Goal: Information Seeking & Learning: Check status

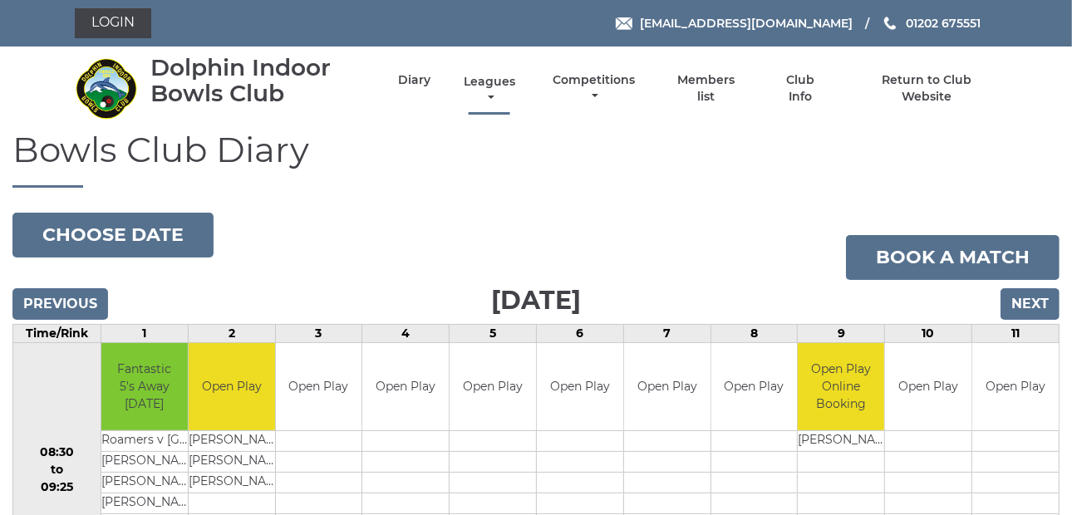
click at [490, 89] on link "Leagues" at bounding box center [490, 90] width 60 height 32
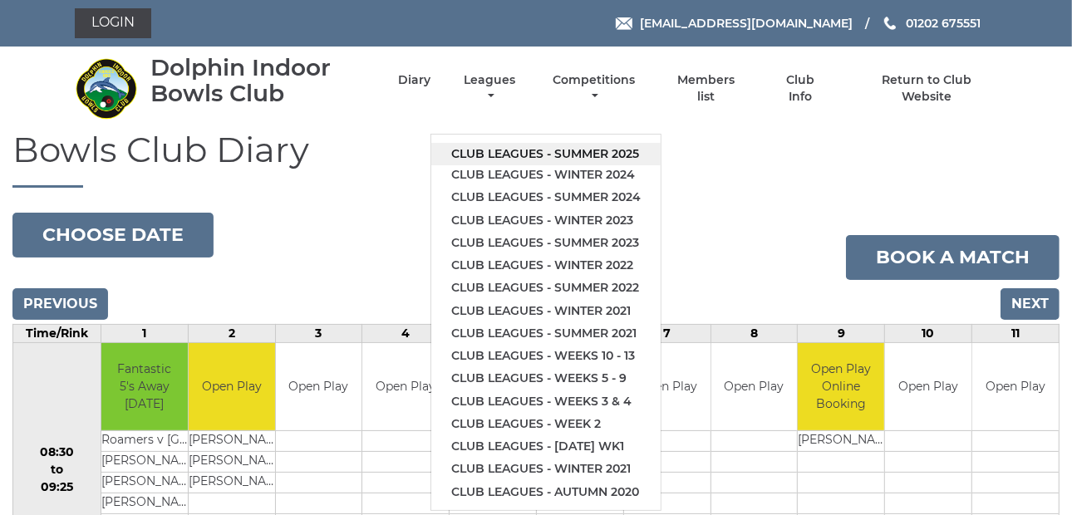
click at [492, 145] on link "Club leagues - Summer 2025" at bounding box center [545, 154] width 229 height 22
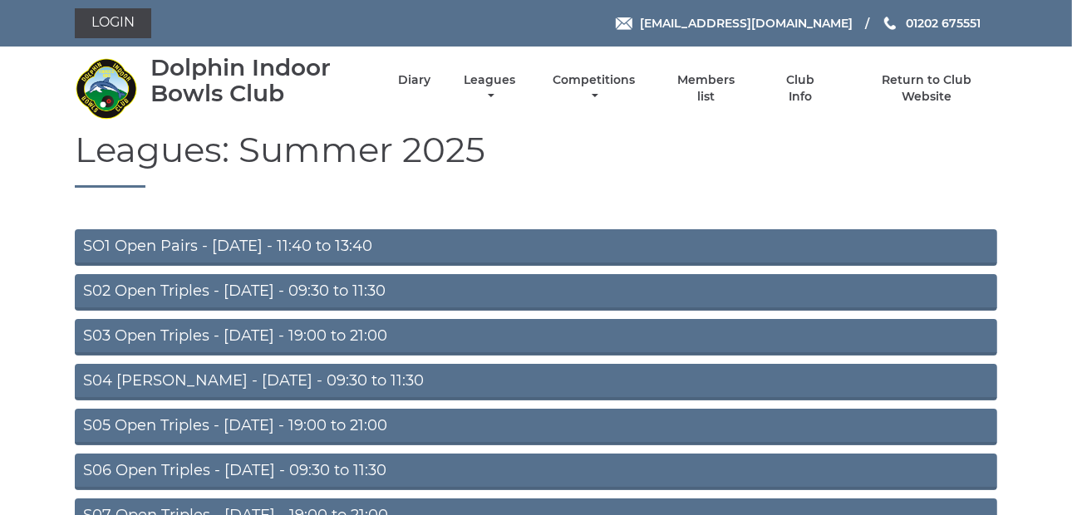
click at [291, 287] on link "S02 Open Triples - [DATE] - 09:30 to 11:30" at bounding box center [536, 292] width 923 height 37
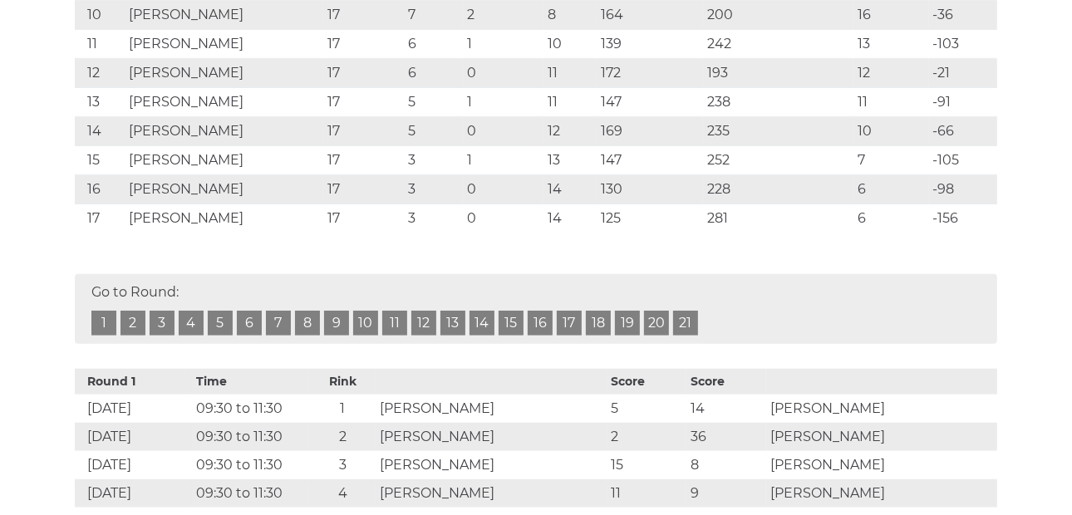
scroll to position [665, 0]
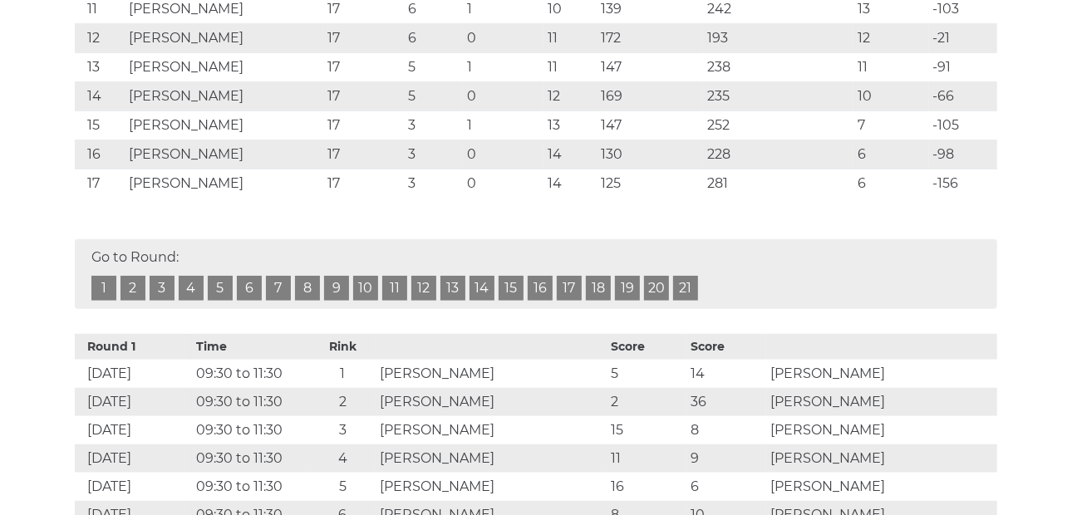
click at [566, 281] on link "17" at bounding box center [569, 288] width 25 height 25
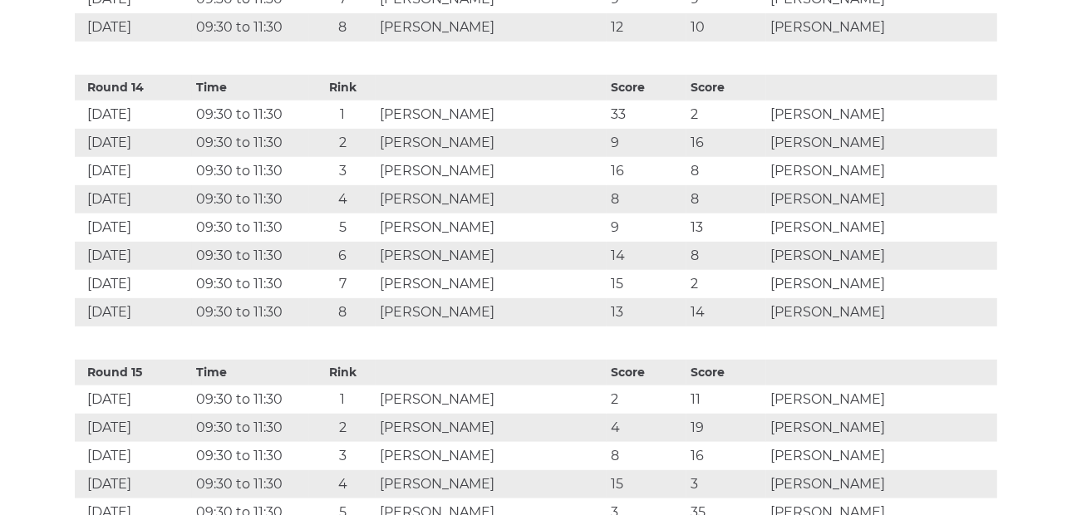
scroll to position [4588, 0]
